Goal: Transaction & Acquisition: Purchase product/service

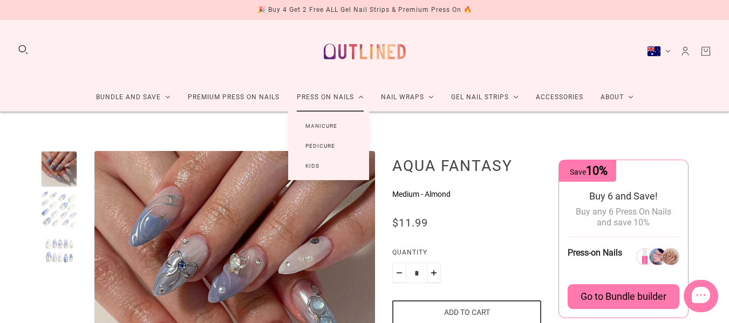
click at [328, 123] on link "Manicure" at bounding box center [321, 126] width 66 height 20
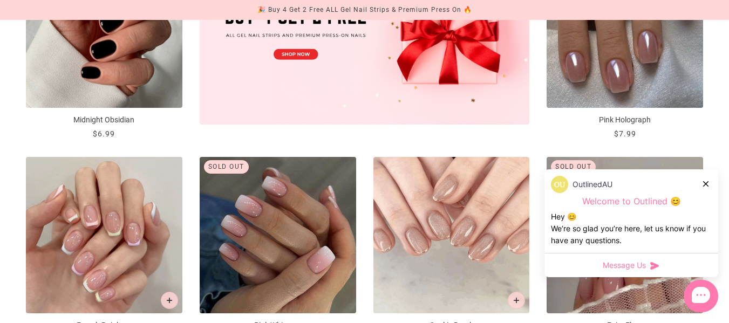
scroll to position [475, 0]
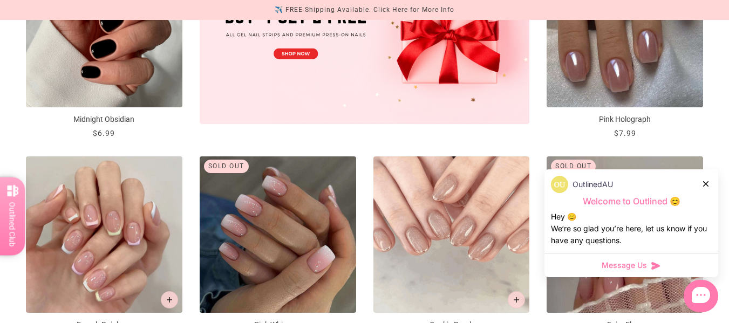
click at [704, 182] on icon at bounding box center [705, 183] width 5 height 5
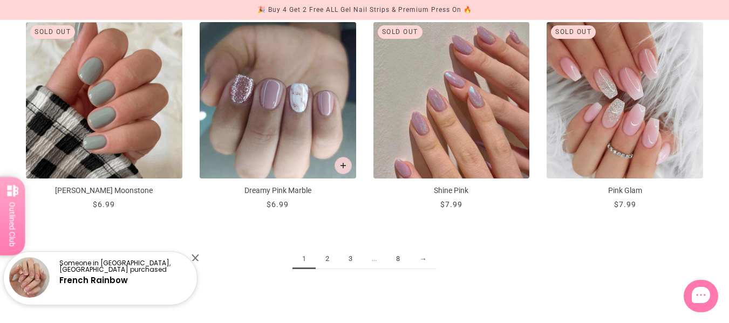
scroll to position [1226, 0]
click at [330, 258] on link "2" at bounding box center [327, 259] width 23 height 20
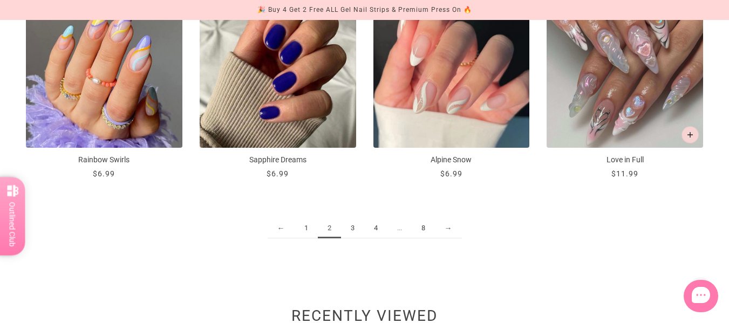
scroll to position [1261, 0]
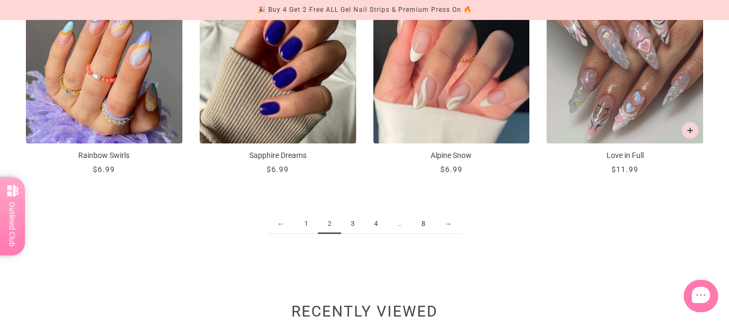
click at [357, 226] on link "3" at bounding box center [352, 224] width 23 height 20
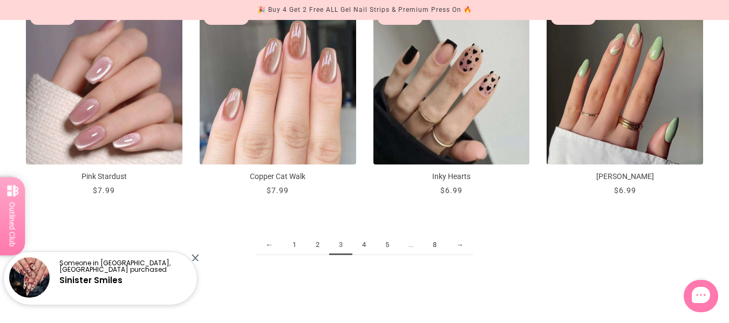
scroll to position [1237, 0]
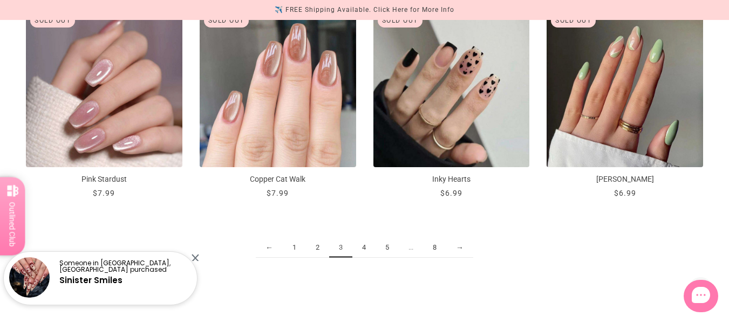
click at [363, 253] on link "4" at bounding box center [363, 248] width 23 height 20
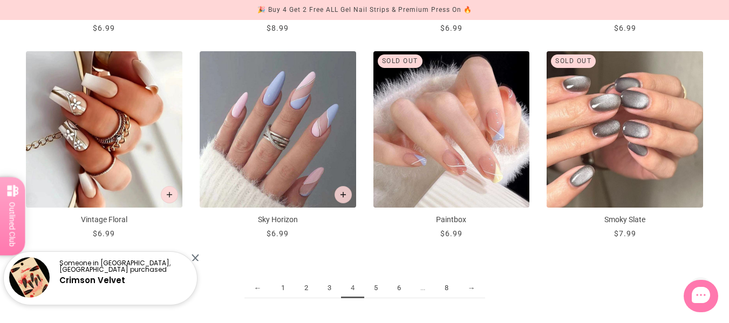
scroll to position [1197, 0]
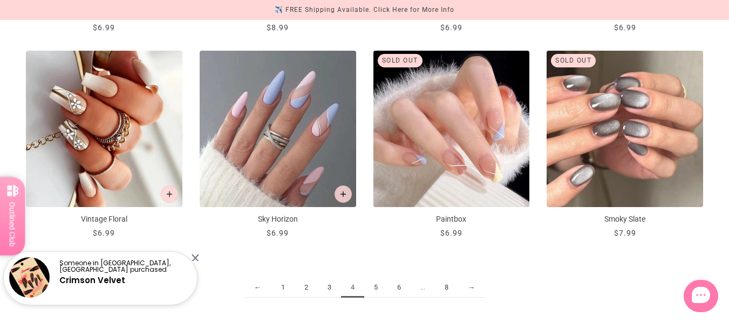
click at [374, 291] on link "5" at bounding box center [375, 288] width 23 height 20
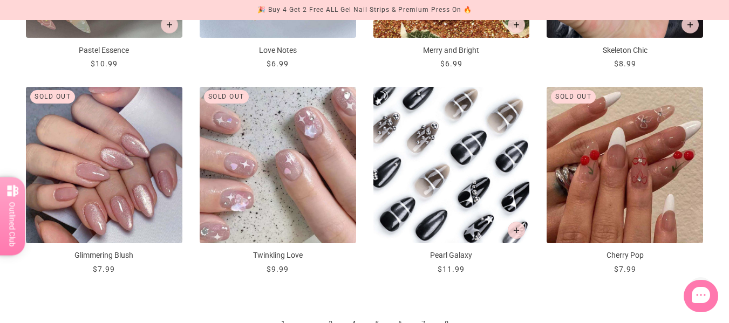
scroll to position [1373, 0]
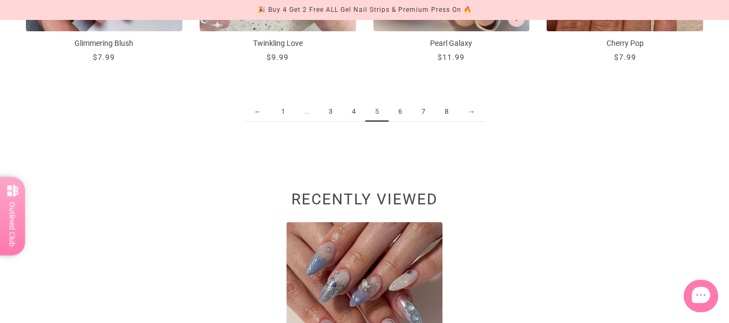
click at [394, 116] on link "6" at bounding box center [400, 112] width 23 height 20
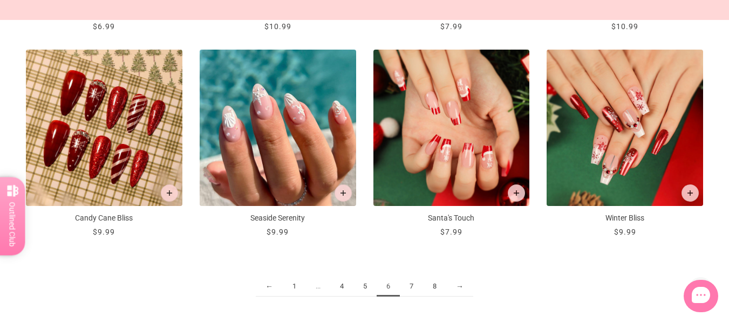
scroll to position [1201, 0]
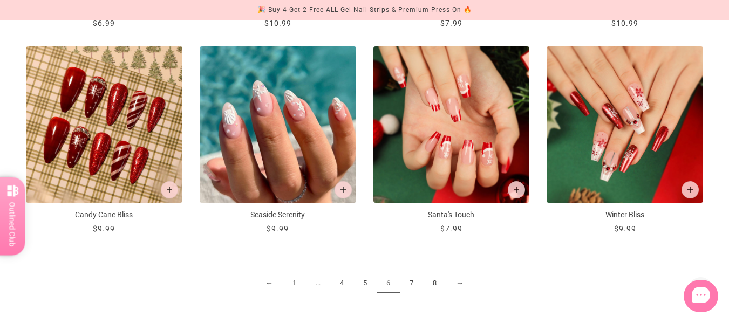
click at [412, 289] on link "7" at bounding box center [411, 284] width 23 height 20
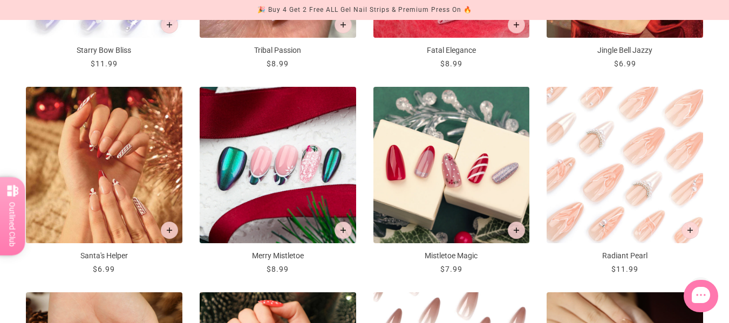
scroll to position [956, 0]
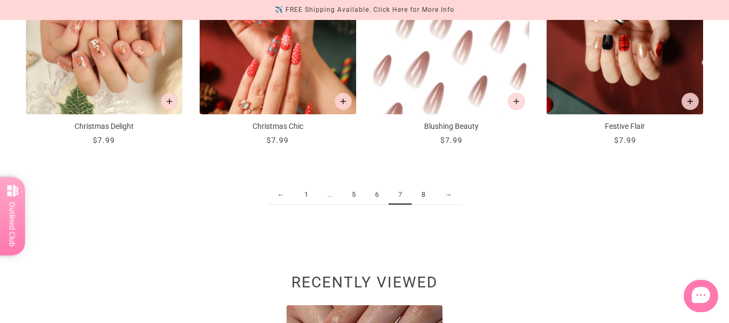
click at [417, 202] on link "8" at bounding box center [423, 195] width 23 height 20
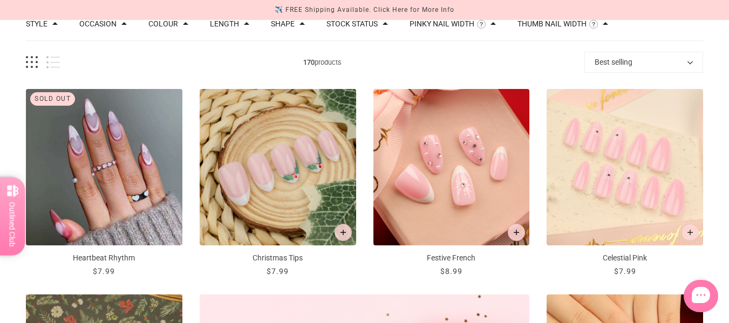
scroll to position [132, 0]
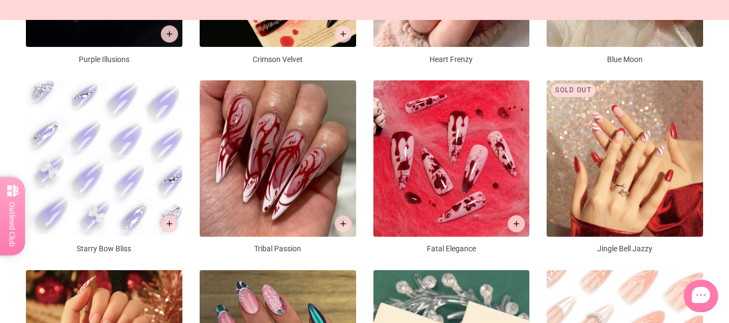
scroll to position [1659, 0]
